Goal: Register for event/course

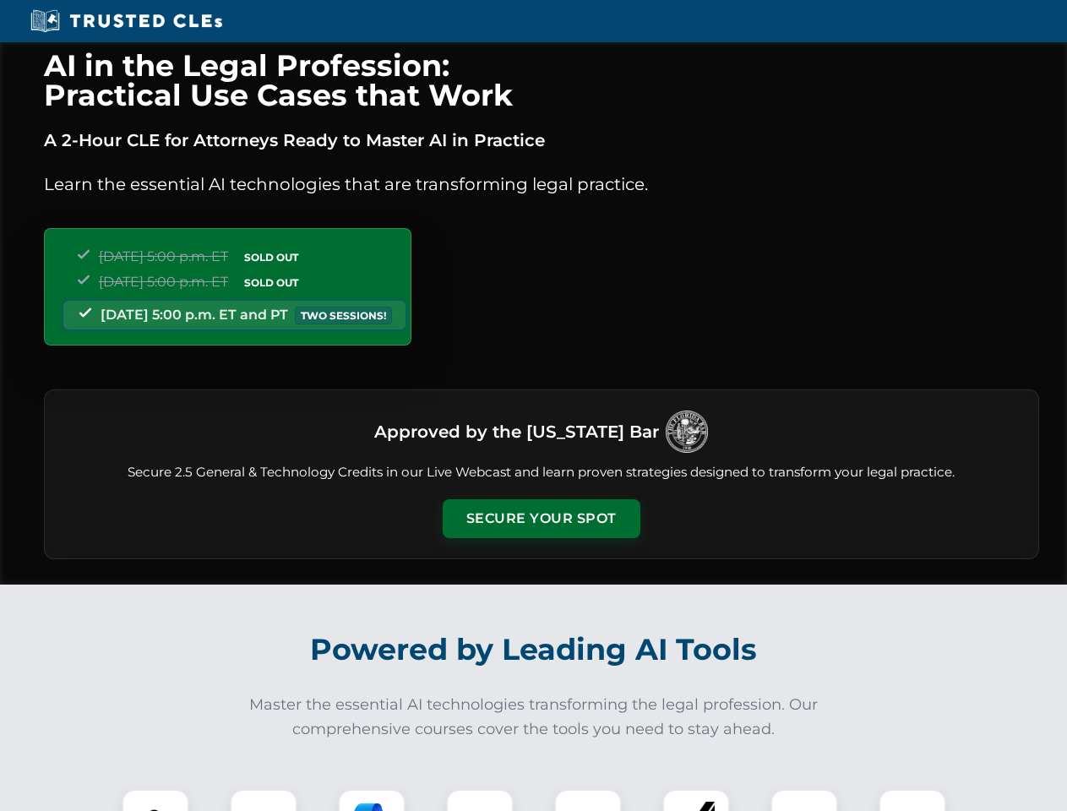
click at [541, 519] on button "Secure Your Spot" at bounding box center [542, 518] width 198 height 39
click at [155, 800] on img at bounding box center [155, 822] width 49 height 49
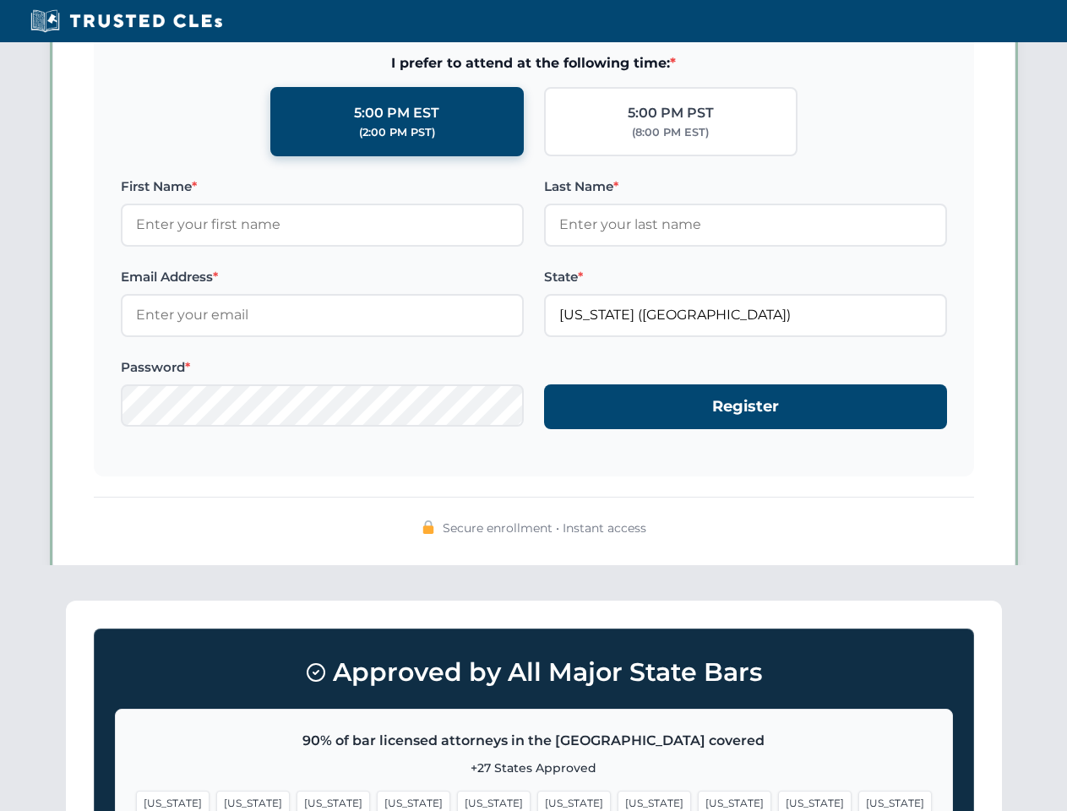
click at [617, 800] on span "[US_STATE]" at bounding box center [653, 803] width 73 height 24
click at [778, 800] on span "[US_STATE]" at bounding box center [814, 803] width 73 height 24
